Goal: Check status: Check status

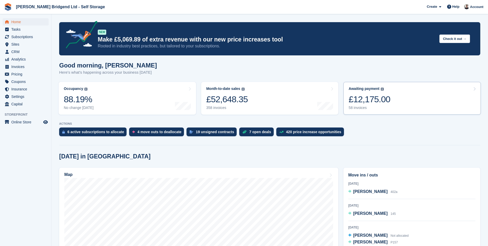
click at [376, 102] on div "£12,175.00" at bounding box center [370, 99] width 42 height 11
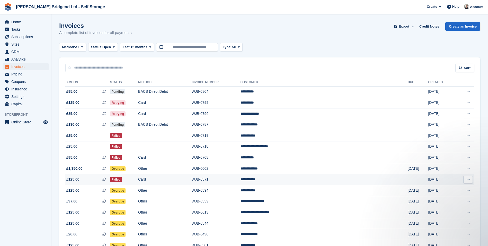
click at [241, 178] on td "WJB-6571" at bounding box center [216, 179] width 49 height 11
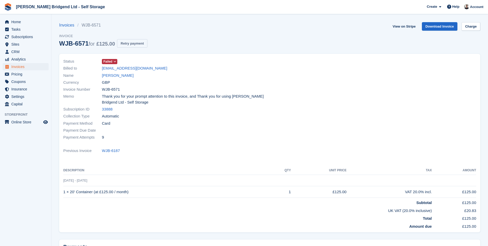
click at [135, 45] on button "Retry payment" at bounding box center [132, 43] width 30 height 8
click at [141, 70] on link "[EMAIL_ADDRESS][DOMAIN_NAME]" at bounding box center [134, 68] width 65 height 6
